Goal: Task Accomplishment & Management: Complete application form

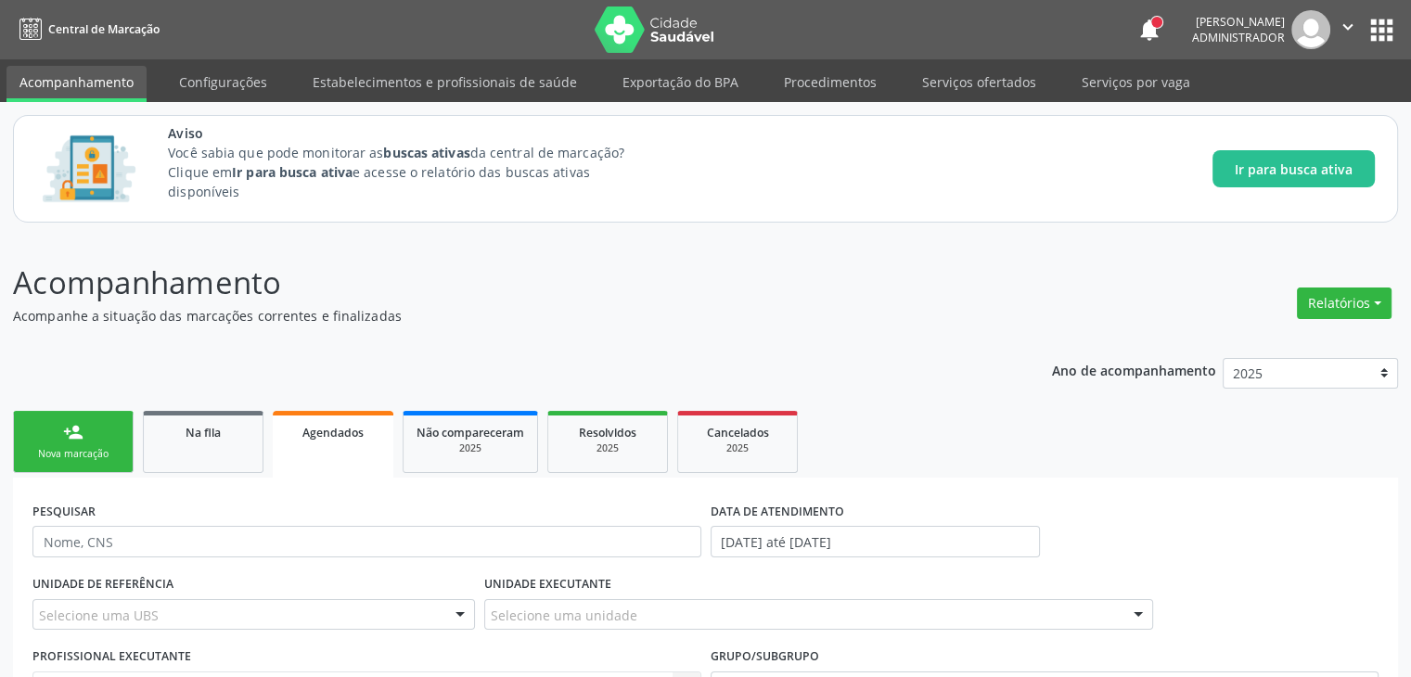
click at [73, 450] on div "Nova marcação" at bounding box center [73, 454] width 93 height 14
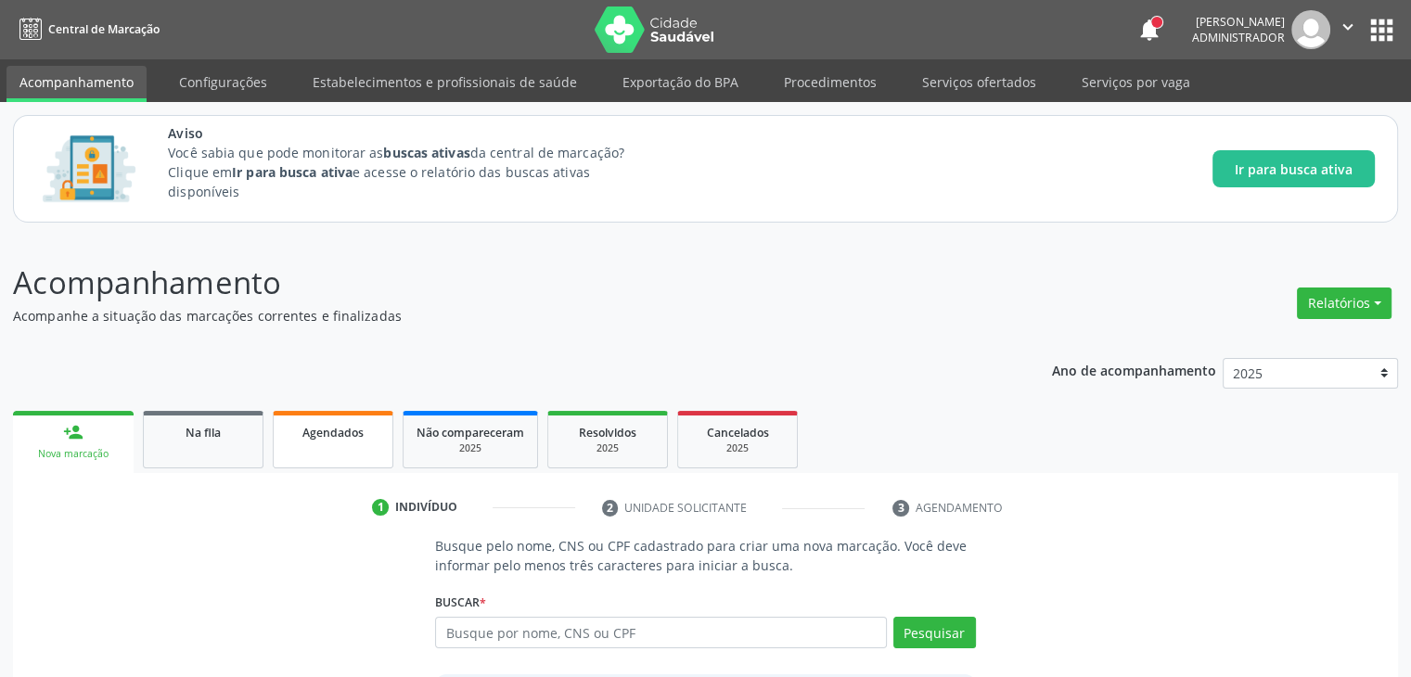
scroll to position [171, 0]
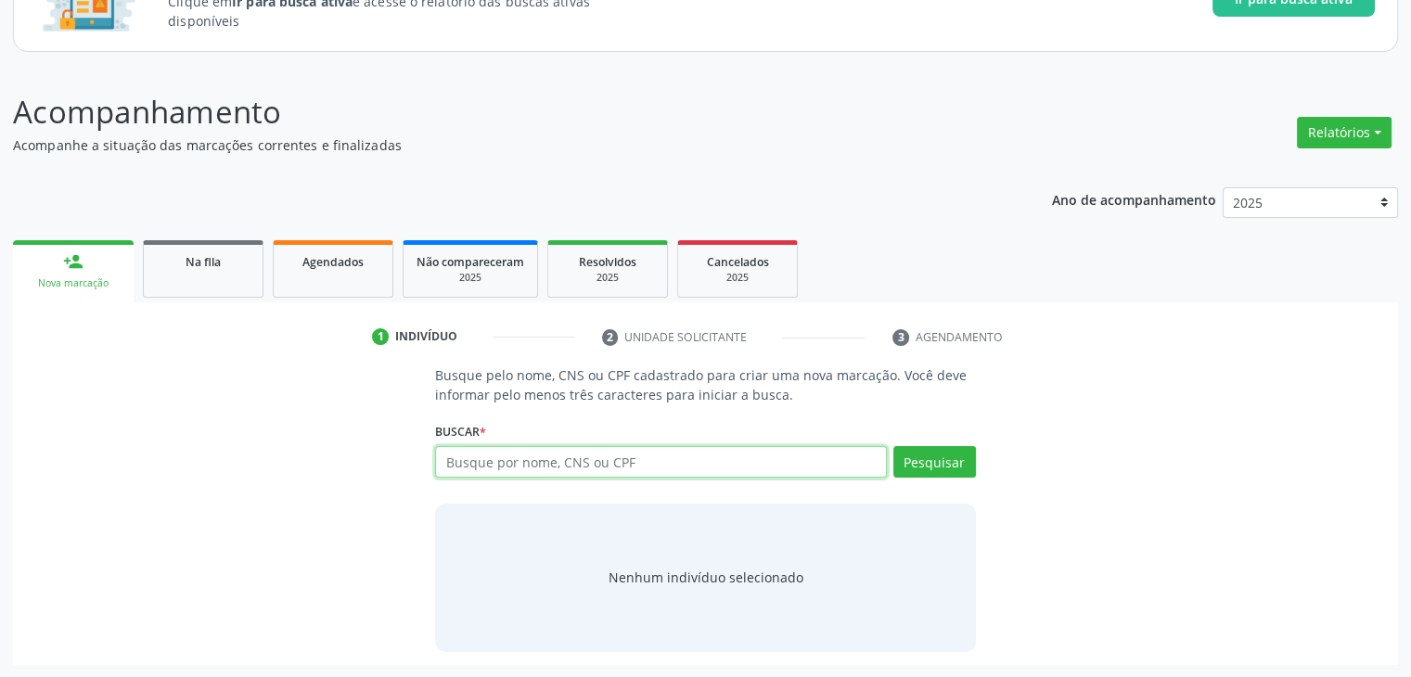
click at [564, 446] on input "text" at bounding box center [660, 462] width 451 height 32
type input "11726071413"
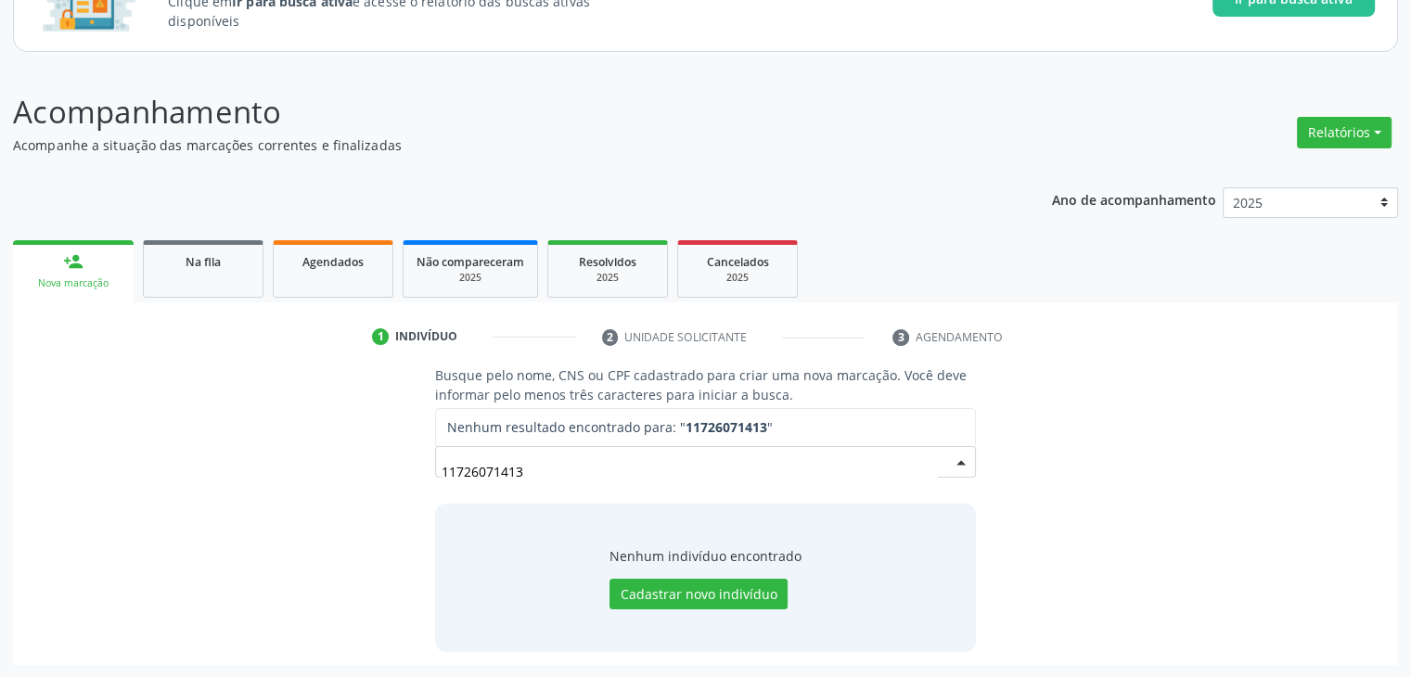
click at [657, 485] on input "11726071413" at bounding box center [689, 471] width 495 height 37
click at [830, 423] on span "Nenhum resultado encontrado para: " 11726071413 "" at bounding box center [705, 427] width 538 height 37
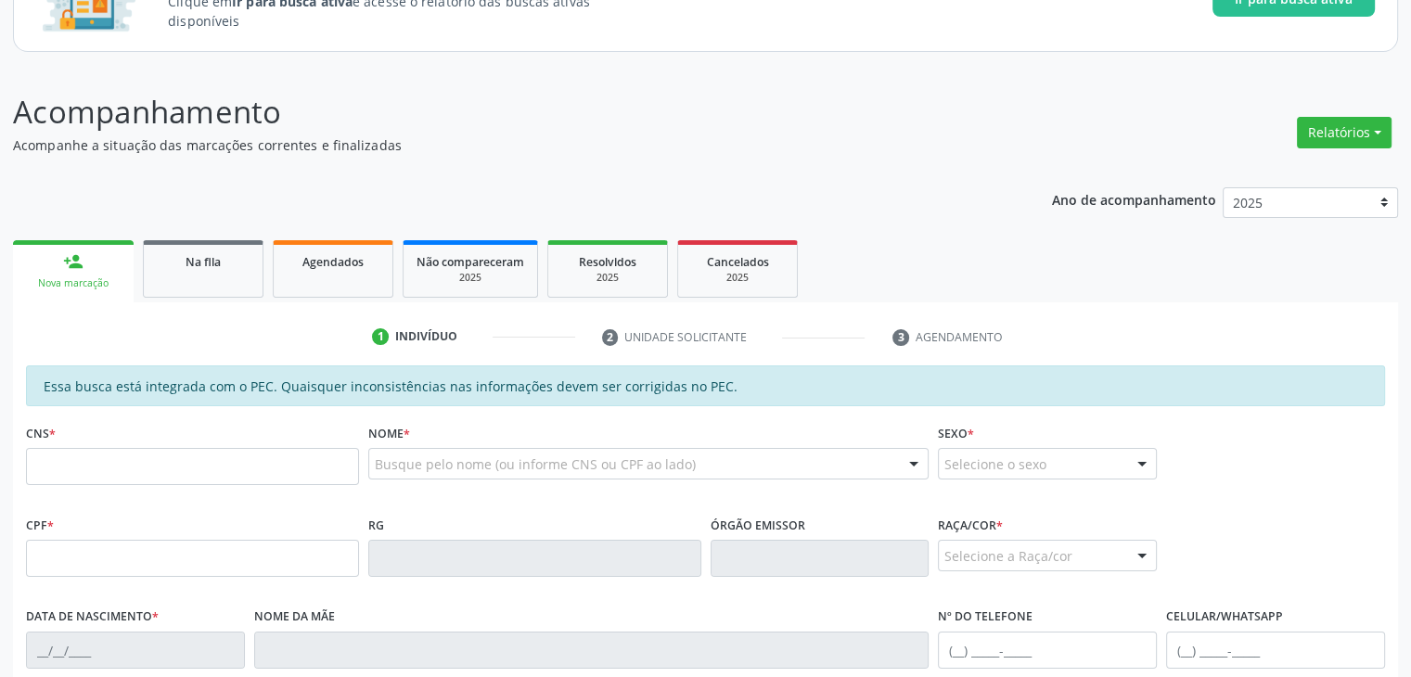
scroll to position [245, 0]
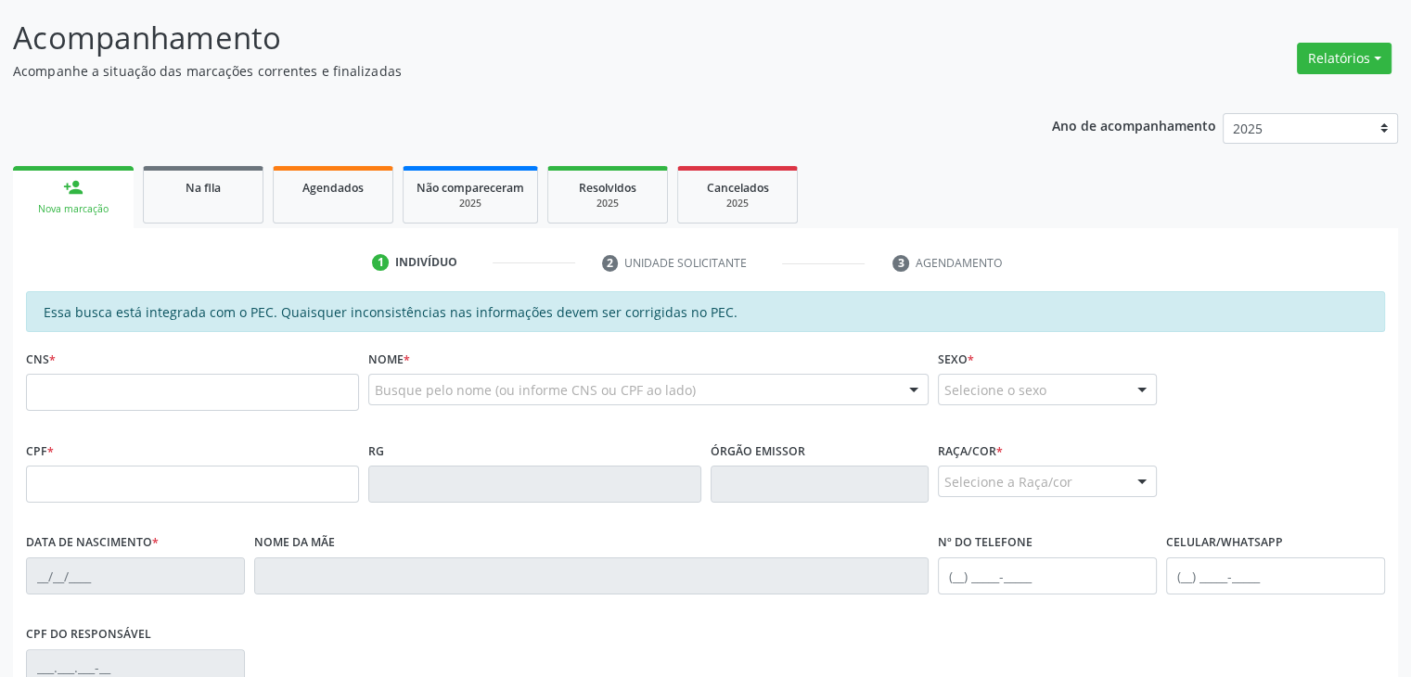
click at [78, 187] on div "person_add" at bounding box center [73, 187] width 20 height 20
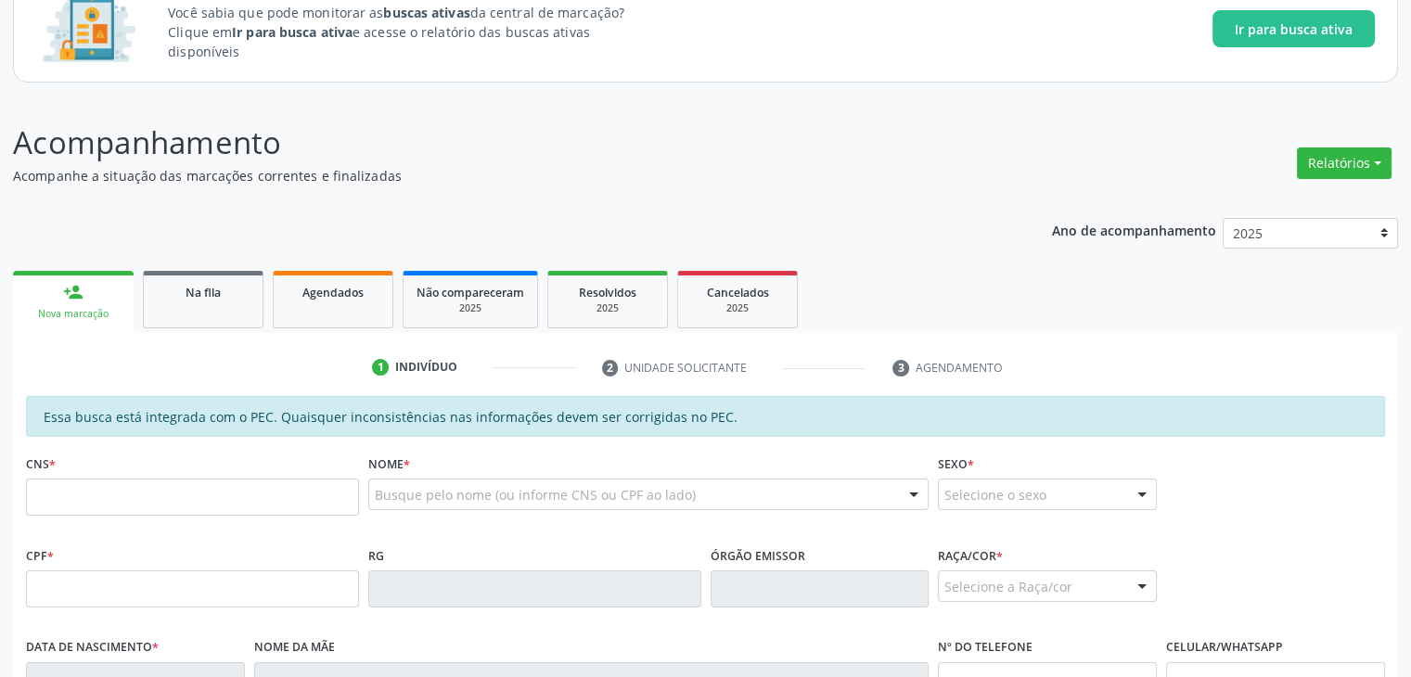
scroll to position [141, 0]
click at [260, 172] on p "Acompanhe a situação das marcações correntes e finalizadas" at bounding box center [498, 174] width 970 height 19
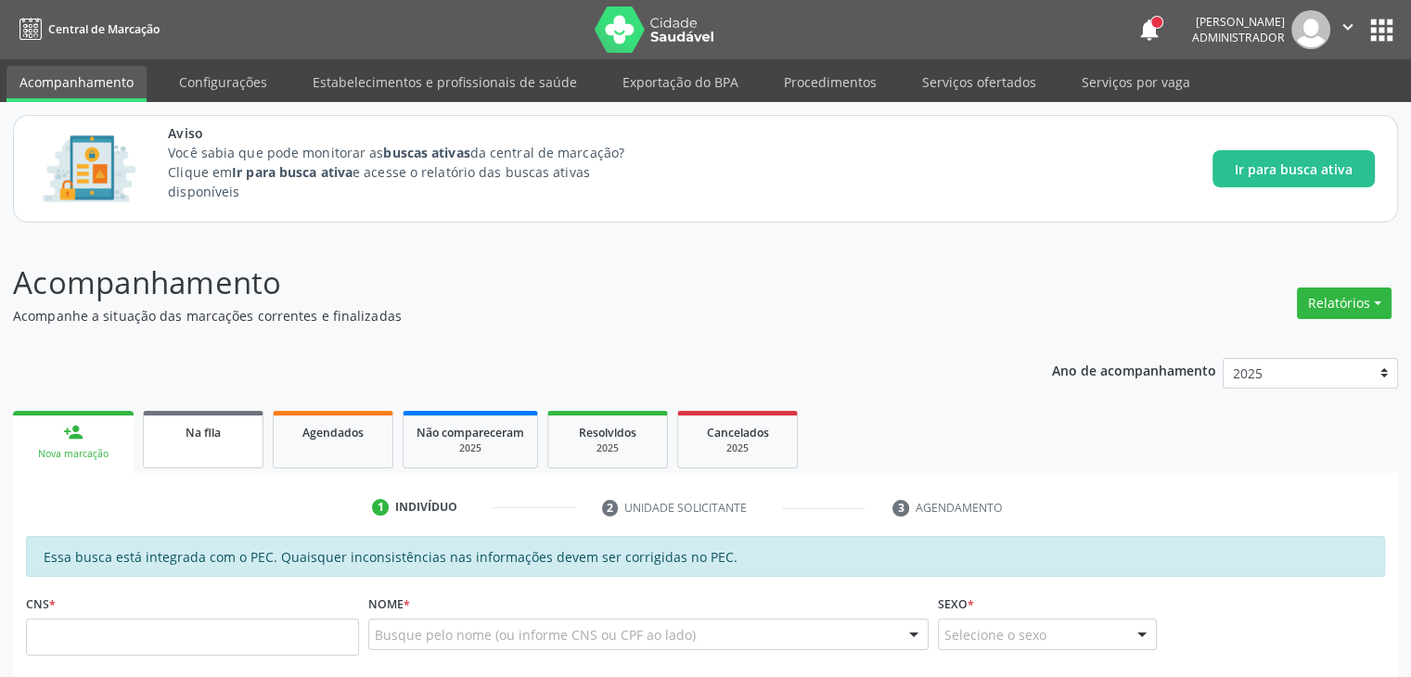
click at [236, 436] on div "Na fila" at bounding box center [203, 431] width 93 height 19
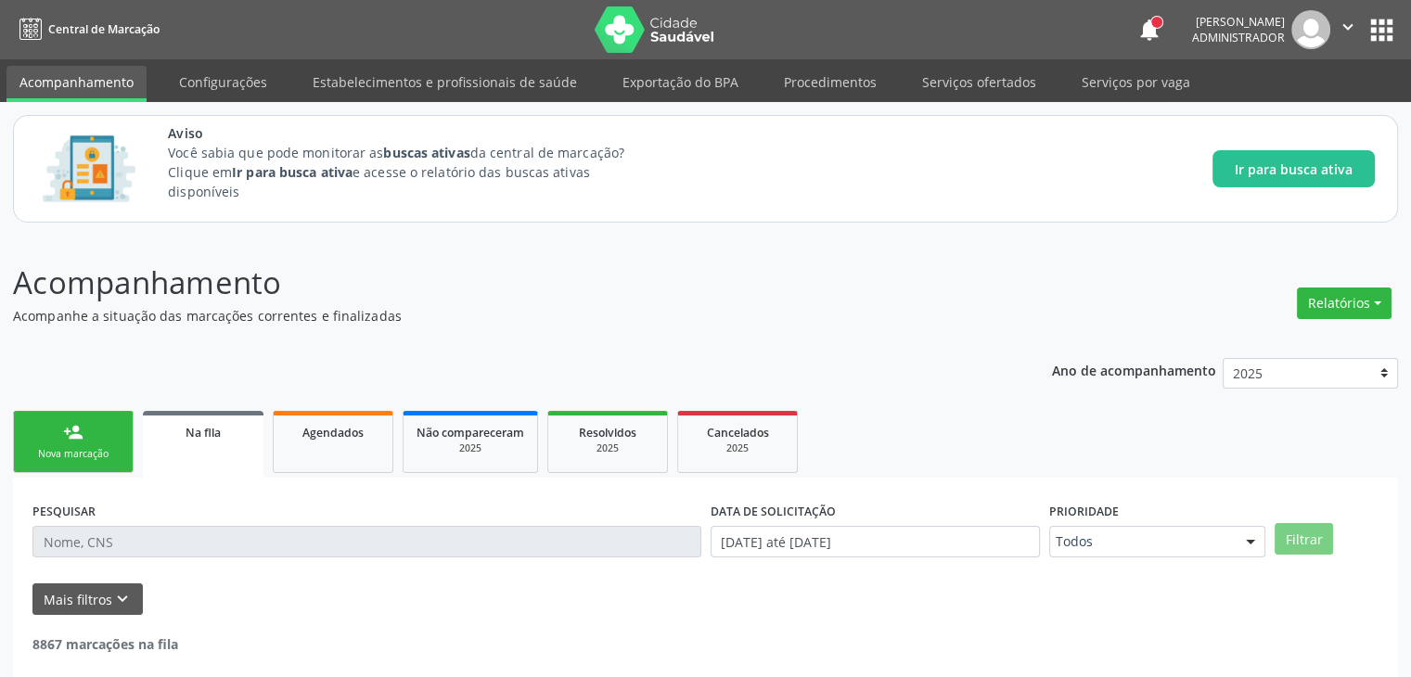
click at [112, 444] on link "person_add Nova marcação" at bounding box center [73, 442] width 121 height 62
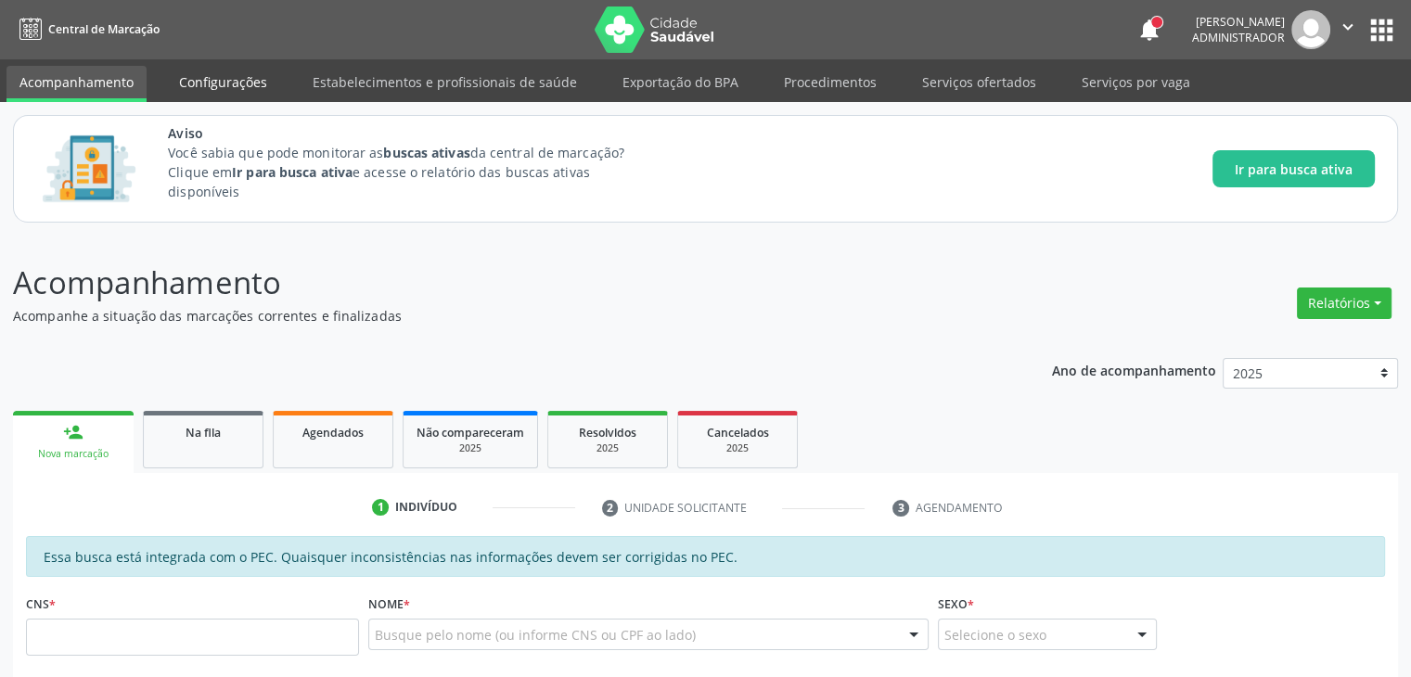
click at [206, 71] on link "Configurações" at bounding box center [223, 82] width 114 height 32
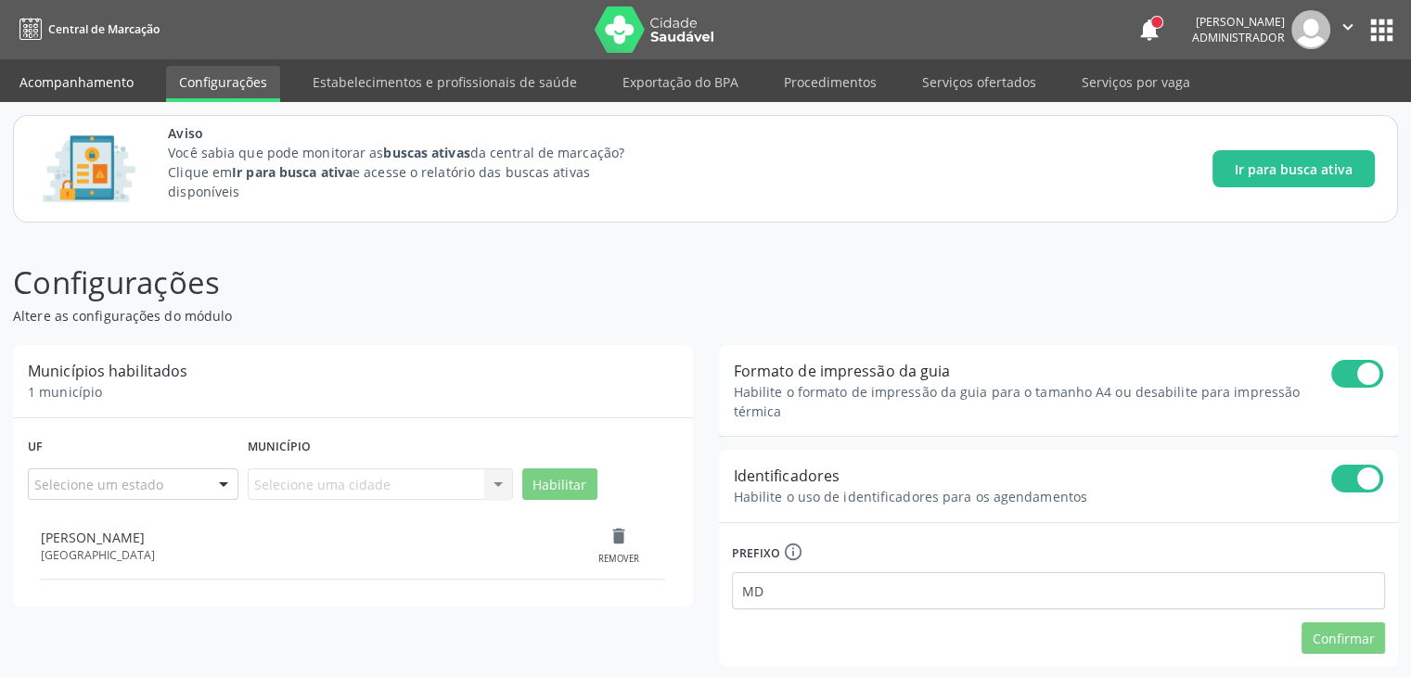
click at [104, 87] on link "Acompanhamento" at bounding box center [76, 82] width 140 height 32
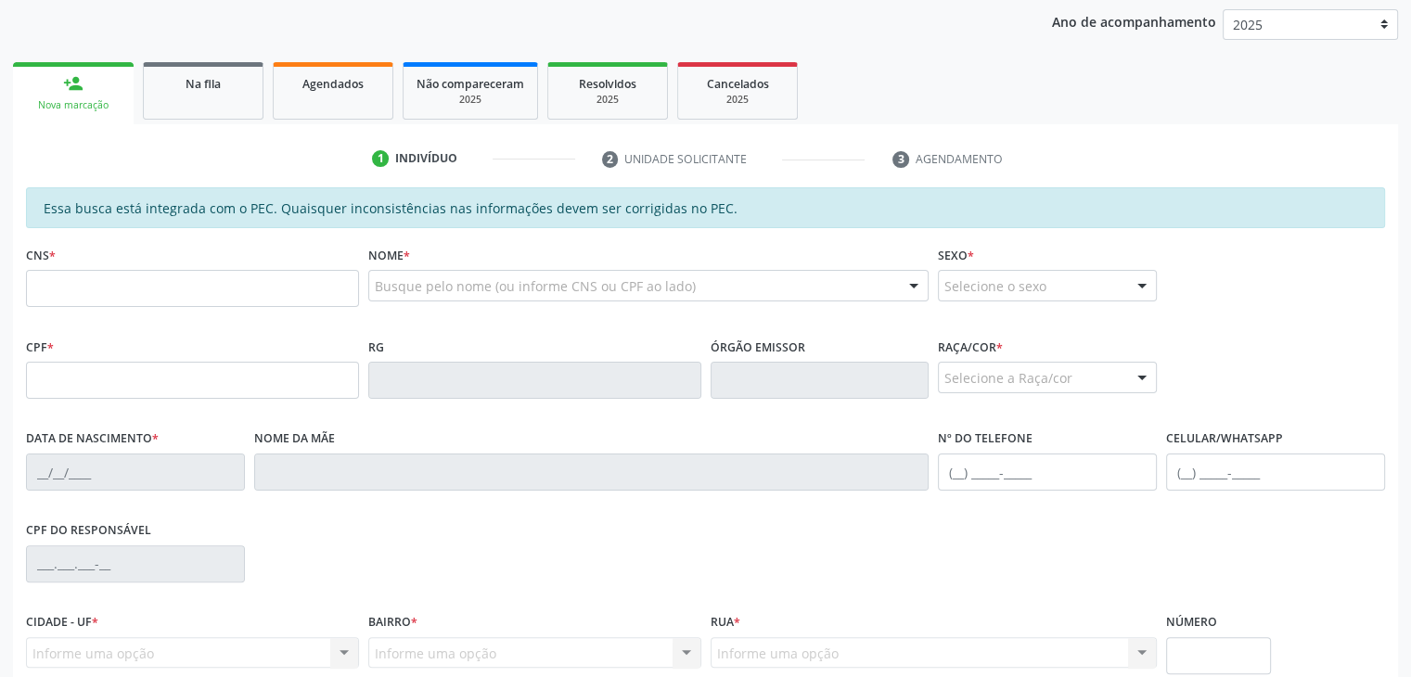
scroll to position [353, 0]
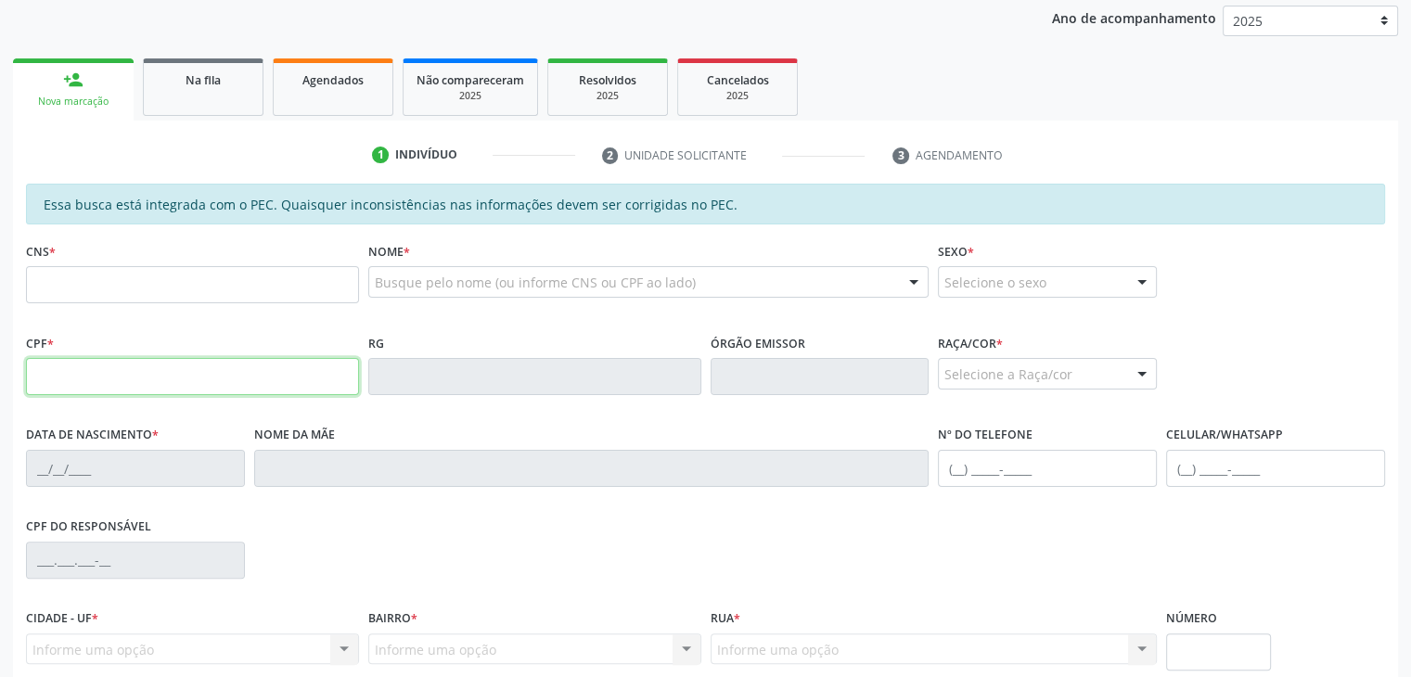
click at [252, 377] on input "text" at bounding box center [192, 376] width 333 height 37
type input "117.260.714-13"
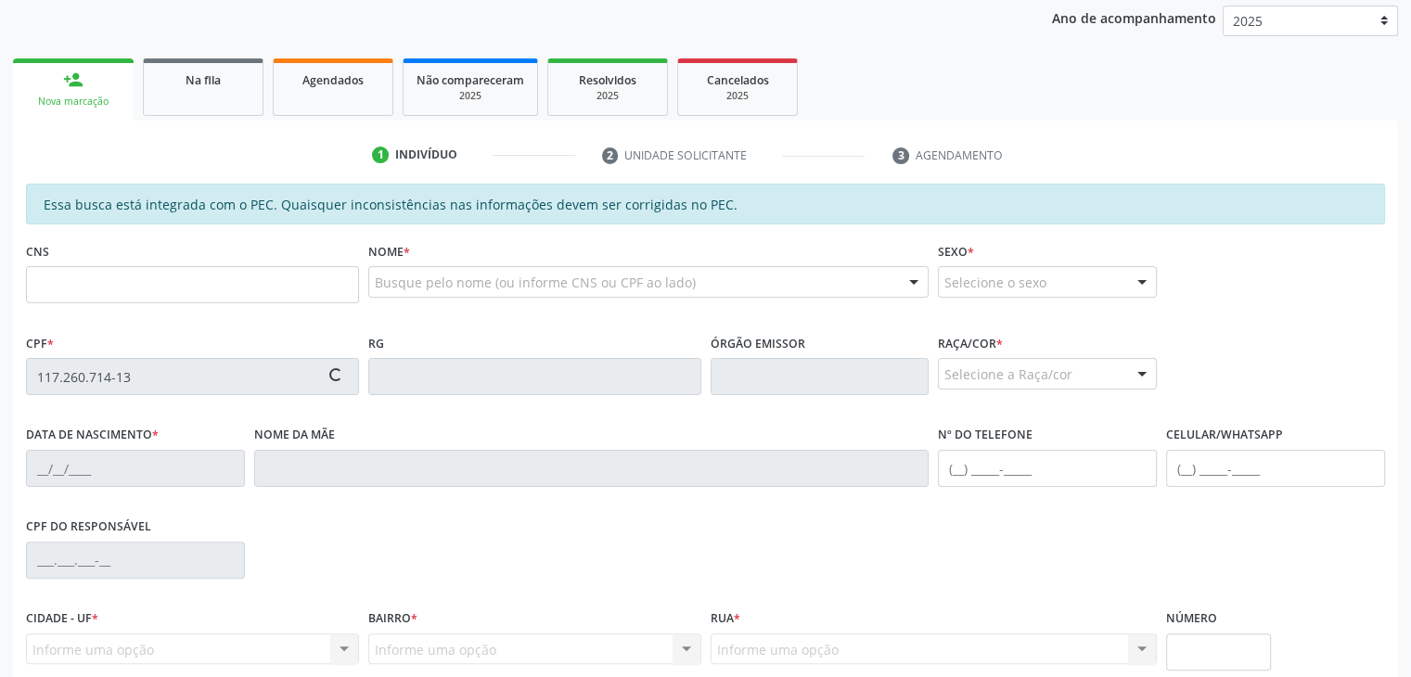
type input "703 2026 7501 1999"
type input "29/04/2004"
type input "Maria Andrea dos Santos"
type input "(82) 99364-2415"
type input "S/N"
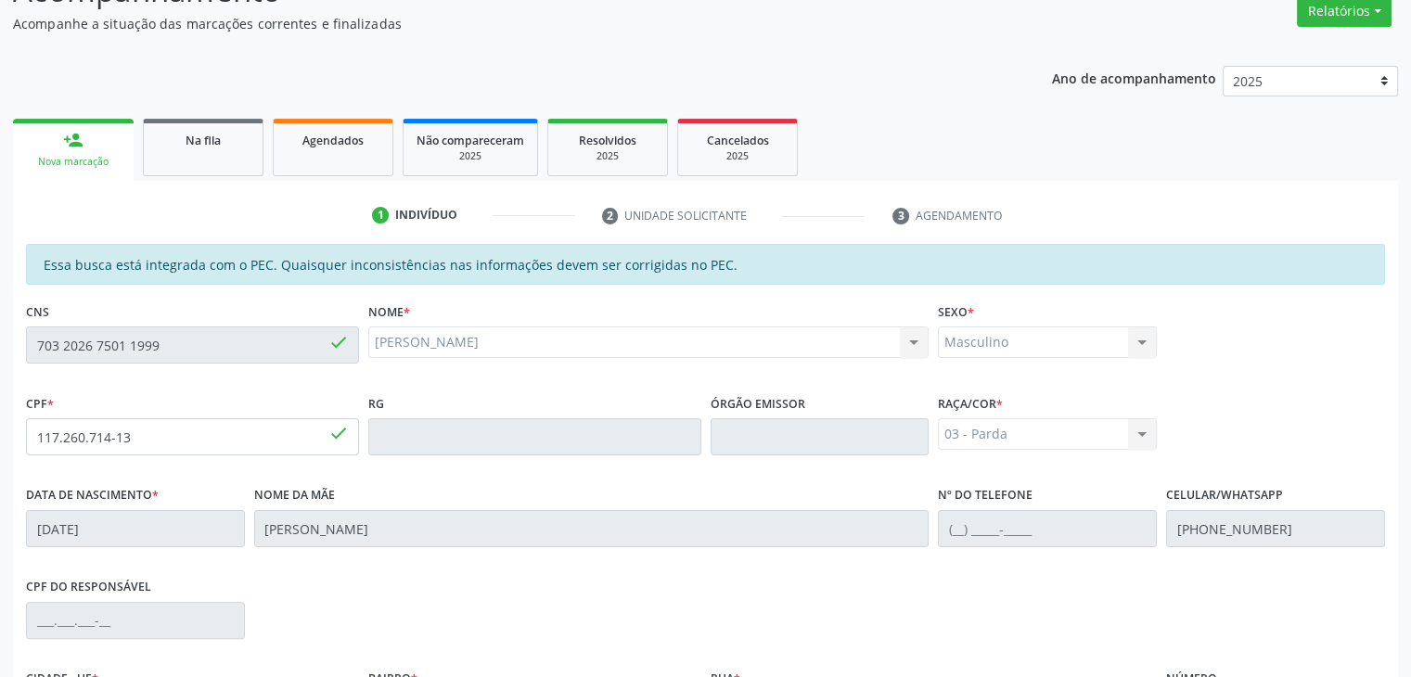
scroll to position [0, 0]
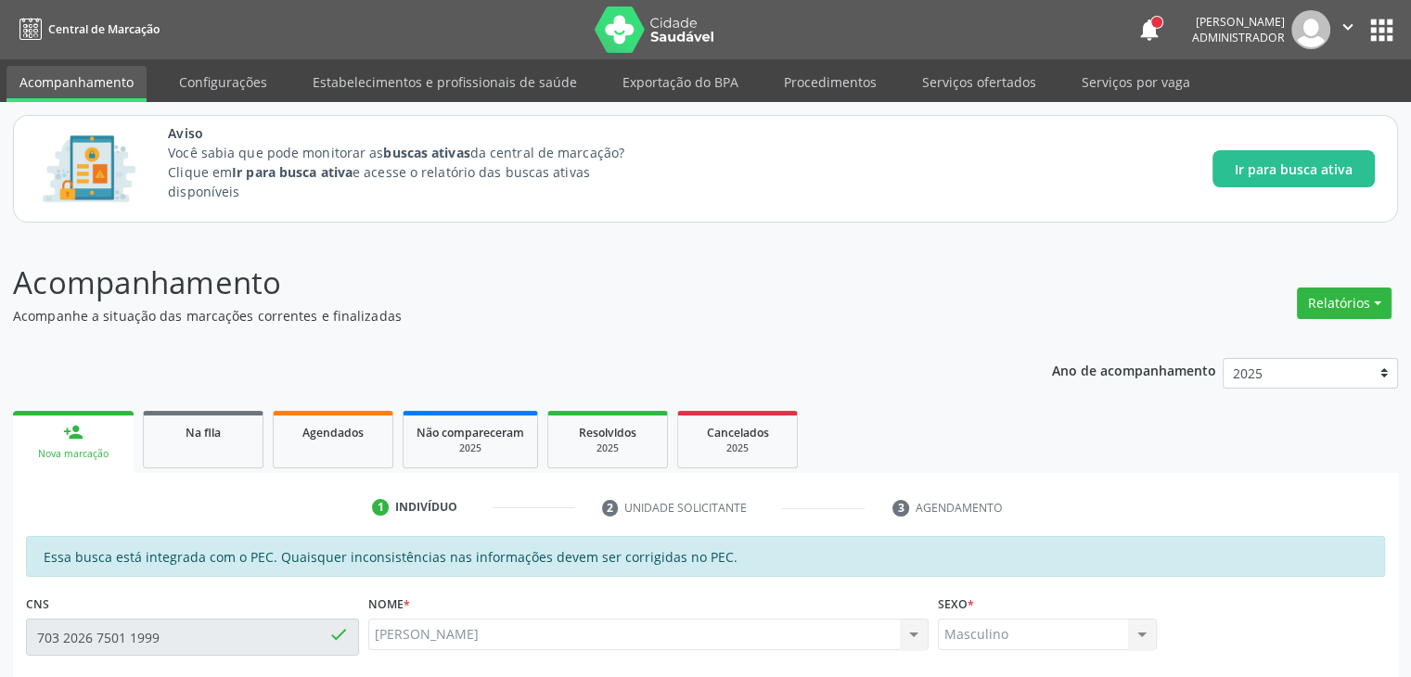
click at [1336, 36] on button "" at bounding box center [1348, 29] width 35 height 39
click at [1283, 112] on link "Sair" at bounding box center [1301, 113] width 128 height 26
